Goal: Task Accomplishment & Management: Use online tool/utility

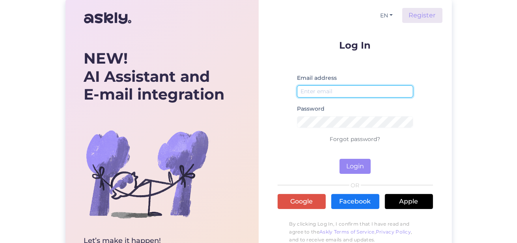
click at [339, 91] on input "email" at bounding box center [355, 91] width 117 height 12
type input "[EMAIL_ADDRESS][PERSON_NAME][DOMAIN_NAME]"
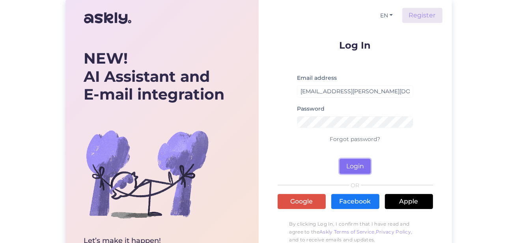
click at [351, 166] on button "Login" at bounding box center [355, 166] width 31 height 15
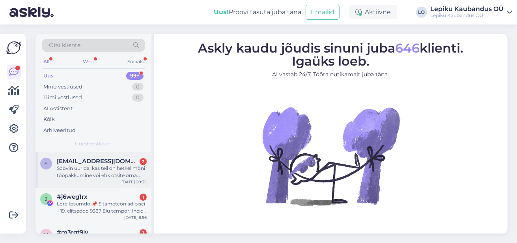
click at [99, 165] on div "Soovin uurida, kas teil on hetkel mõni tööpakkumine või ehk otsite oma meeskond…" at bounding box center [102, 171] width 90 height 14
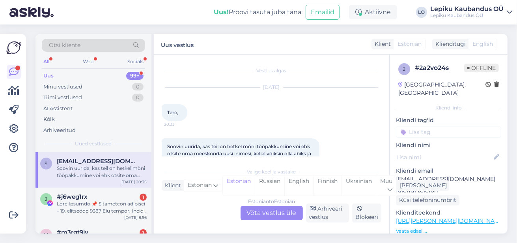
scroll to position [25, 0]
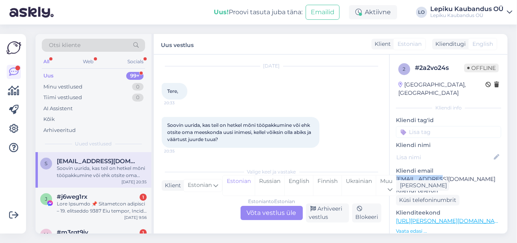
drag, startPoint x: 430, startPoint y: 170, endPoint x: 393, endPoint y: 170, distance: 37.1
click at [393, 170] on div "2 # 2a2vo24s Offline [GEOGRAPHIC_DATA], [GEOGRAPHIC_DATA] Kliendi info Kliendi …" at bounding box center [449, 220] width 118 height 332
copy p "saviaukbirgit"
